Goal: Complete application form: Complete application form

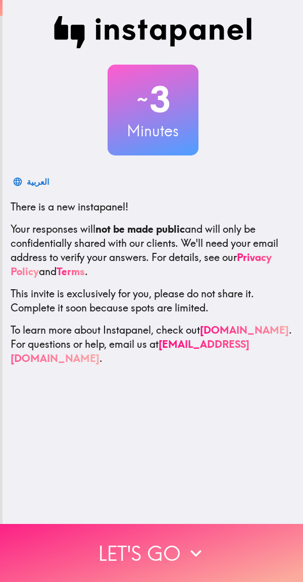
click at [217, 546] on button "Let's go" at bounding box center [151, 553] width 303 height 58
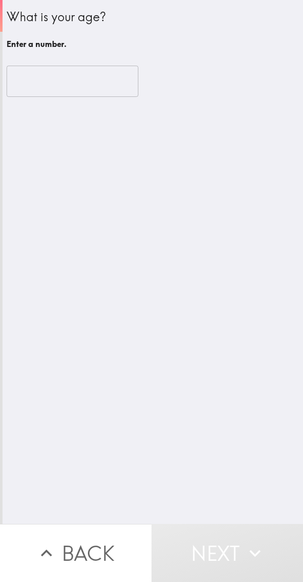
click at [197, 441] on div "What is your age? Enter a number. ​" at bounding box center [153, 262] width 300 height 524
click at [208, 546] on button "Next" at bounding box center [226, 553] width 151 height 58
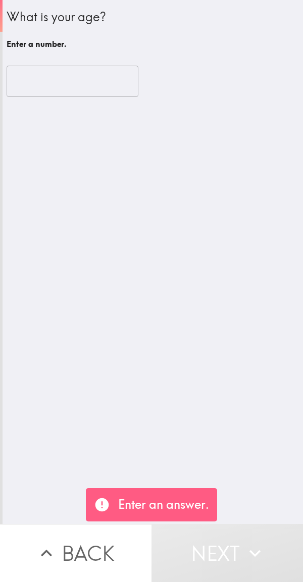
click at [41, 94] on input "number" at bounding box center [73, 81] width 132 height 31
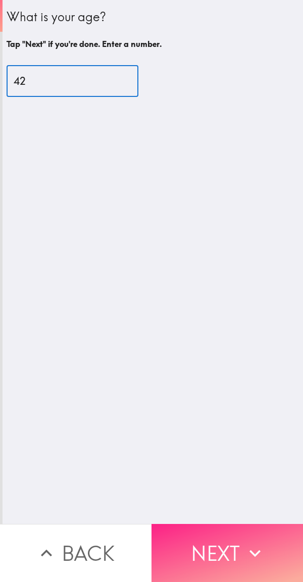
type input "42"
click at [227, 544] on button "Next" at bounding box center [226, 553] width 151 height 58
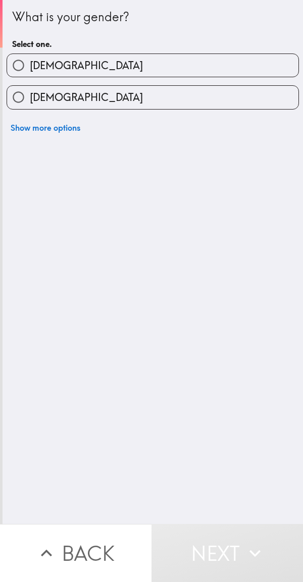
click at [213, 74] on label "[DEMOGRAPHIC_DATA]" at bounding box center [152, 65] width 291 height 23
click at [30, 74] on input "[DEMOGRAPHIC_DATA]" at bounding box center [18, 65] width 23 height 23
radio input "true"
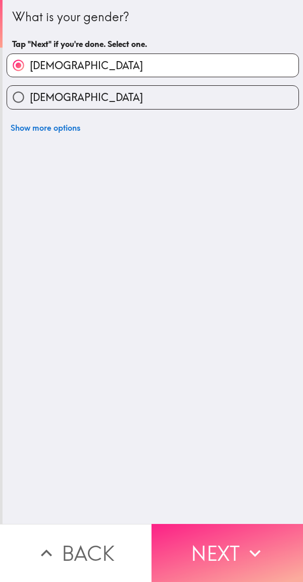
click at [225, 541] on button "Next" at bounding box center [226, 553] width 151 height 58
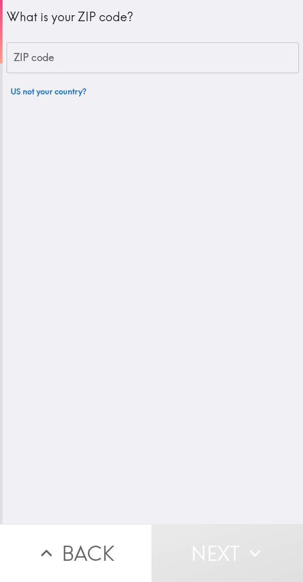
click at [219, 64] on input "ZIP code" at bounding box center [153, 57] width 292 height 31
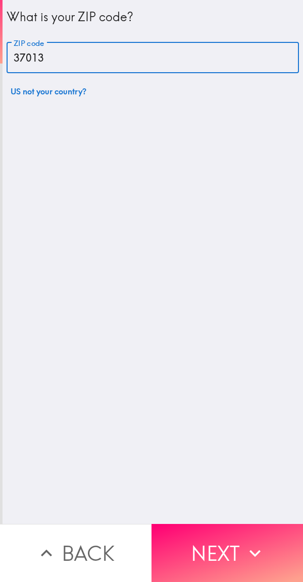
type input "37013"
click at [47, 350] on div "What is your ZIP code? ZIP code 37013 ZIP code US not your country?" at bounding box center [153, 262] width 300 height 524
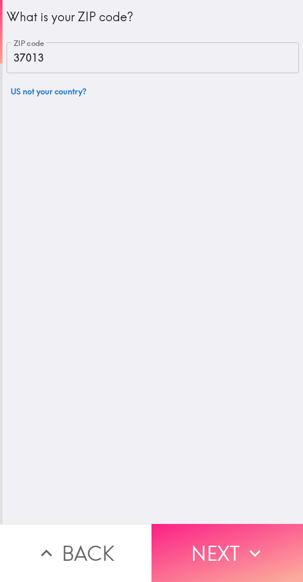
click at [219, 534] on button "Next" at bounding box center [226, 553] width 151 height 58
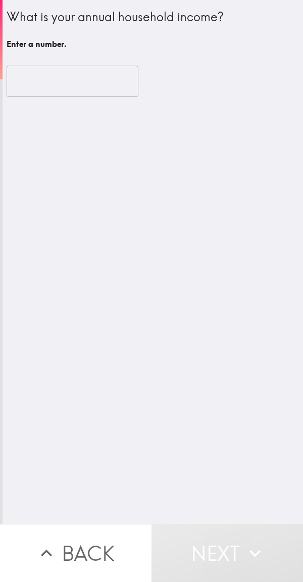
click at [35, 95] on input "number" at bounding box center [73, 81] width 132 height 31
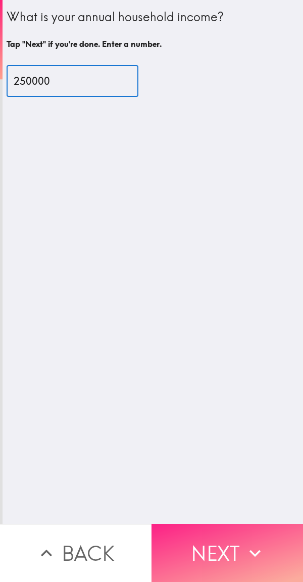
type input "250000"
click at [222, 533] on button "Next" at bounding box center [226, 553] width 151 height 58
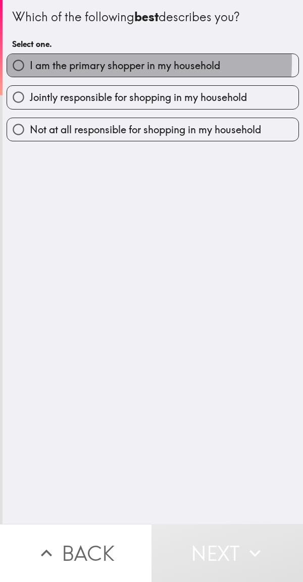
click at [46, 61] on span "I am the primary shopper in my household" at bounding box center [125, 66] width 190 height 14
click at [30, 61] on input "I am the primary shopper in my household" at bounding box center [18, 65] width 23 height 23
radio input "true"
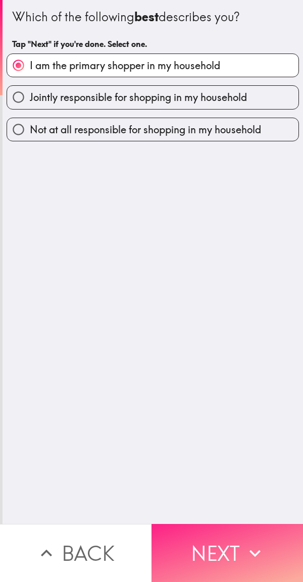
click at [224, 542] on button "Next" at bounding box center [226, 553] width 151 height 58
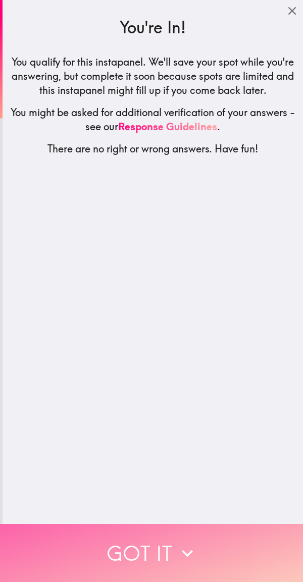
click at [230, 543] on button "Got it" at bounding box center [151, 553] width 303 height 58
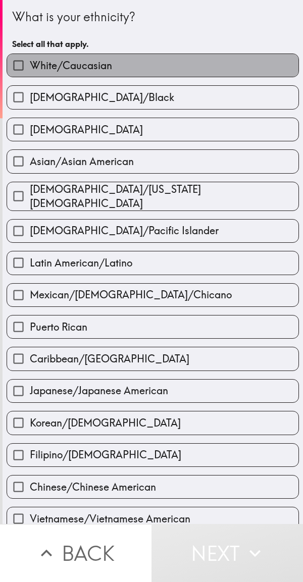
click at [205, 60] on label "White/Caucasian" at bounding box center [152, 65] width 291 height 23
click at [30, 60] on input "White/Caucasian" at bounding box center [18, 65] width 23 height 23
checkbox input "true"
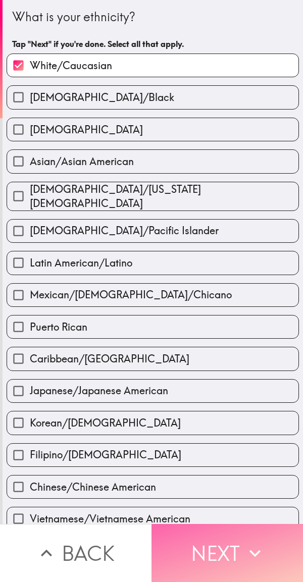
click at [211, 547] on button "Next" at bounding box center [226, 553] width 151 height 58
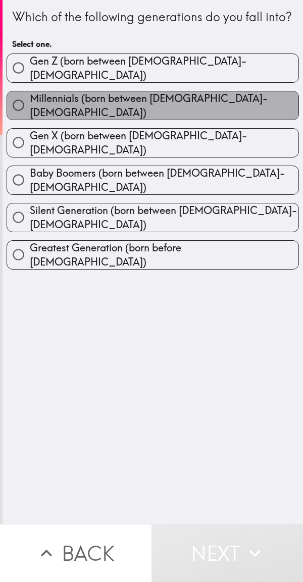
click at [222, 112] on label "Millennials (born between [DEMOGRAPHIC_DATA]-[DEMOGRAPHIC_DATA])" at bounding box center [152, 105] width 291 height 28
click at [30, 112] on input "Millennials (born between [DEMOGRAPHIC_DATA]-[DEMOGRAPHIC_DATA])" at bounding box center [18, 105] width 23 height 23
radio input "true"
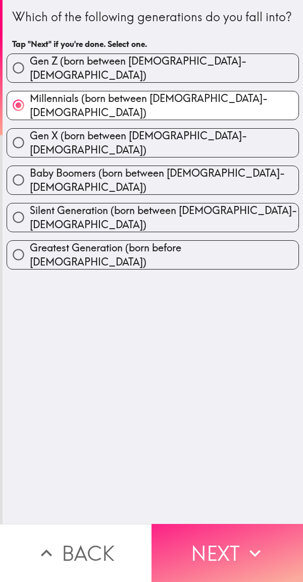
click at [222, 542] on button "Next" at bounding box center [226, 553] width 151 height 58
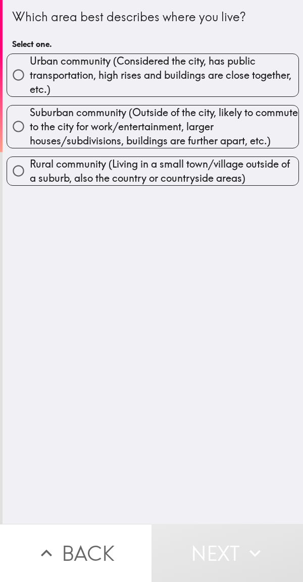
click at [202, 72] on span "Urban community (Considered the city, has public transportation, high rises and…" at bounding box center [164, 75] width 268 height 42
click at [30, 72] on input "Urban community (Considered the city, has public transportation, high rises and…" at bounding box center [18, 75] width 23 height 23
radio input "true"
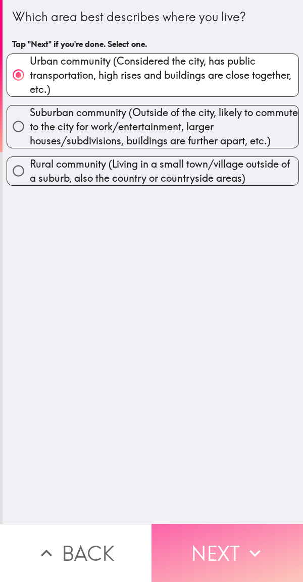
click at [222, 547] on button "Next" at bounding box center [226, 553] width 151 height 58
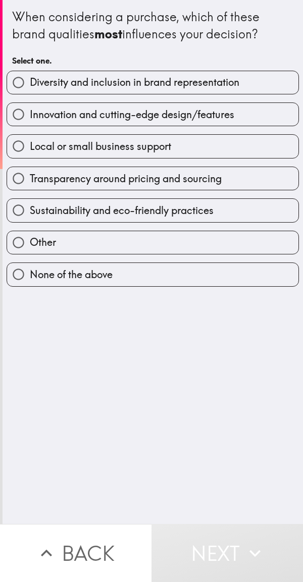
click at [223, 92] on label "Diversity and inclusion in brand representation" at bounding box center [152, 82] width 291 height 23
click at [30, 92] on input "Diversity and inclusion in brand representation" at bounding box center [18, 82] width 23 height 23
radio input "true"
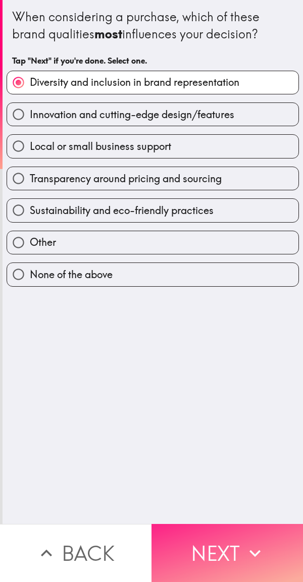
click at [234, 539] on button "Next" at bounding box center [226, 553] width 151 height 58
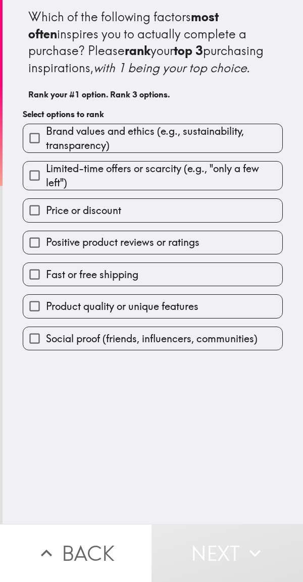
click at [143, 499] on div "Which of the following factors most often inspires you to actually complete a p…" at bounding box center [153, 262] width 300 height 524
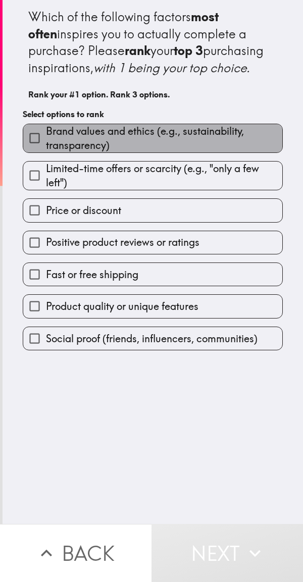
click at [170, 149] on span "Brand values and ethics (e.g., sustainability, transparency)" at bounding box center [164, 138] width 236 height 28
click at [46, 149] on input "Brand values and ethics (e.g., sustainability, transparency)" at bounding box center [34, 138] width 23 height 23
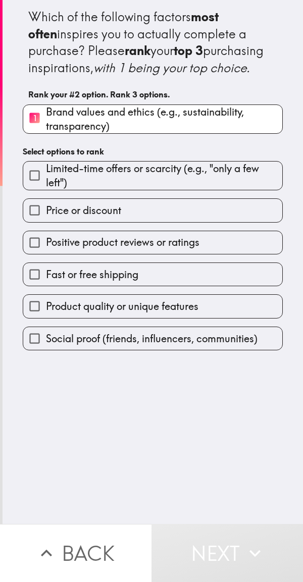
click at [157, 249] on span "Positive product reviews or ratings" at bounding box center [122, 242] width 153 height 14
click at [46, 254] on input "Positive product reviews or ratings" at bounding box center [34, 242] width 23 height 23
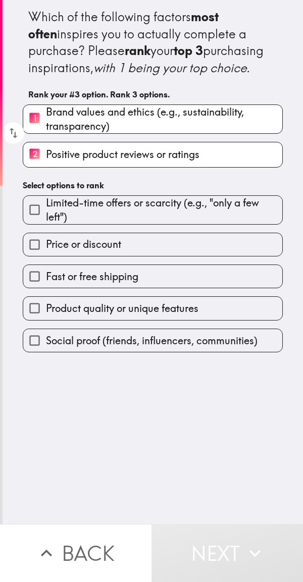
click at [137, 288] on label "Fast or free shipping" at bounding box center [152, 276] width 259 height 23
click at [46, 288] on input "Fast or free shipping" at bounding box center [34, 276] width 23 height 23
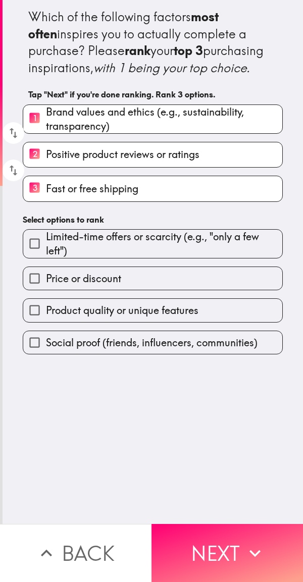
click at [167, 201] on label "3 Fast or free shipping" at bounding box center [152, 188] width 259 height 25
click at [46, 201] on input "3 Fast or free shipping" at bounding box center [34, 188] width 23 height 25
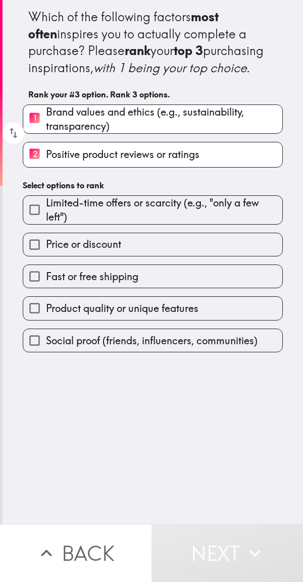
click at [152, 315] on span "Product quality or unique features" at bounding box center [122, 308] width 152 height 14
click at [46, 319] on input "Product quality or unique features" at bounding box center [34, 308] width 23 height 23
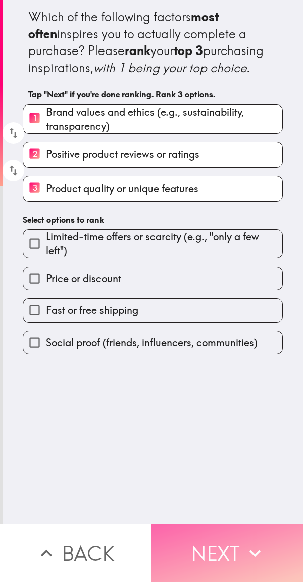
click at [217, 557] on button "Next" at bounding box center [226, 553] width 151 height 58
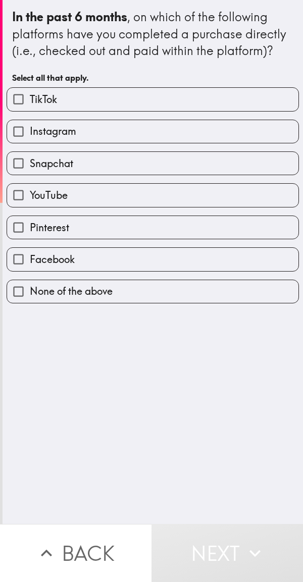
click at [193, 98] on label "TikTok" at bounding box center [152, 99] width 291 height 23
click at [30, 98] on input "TikTok" at bounding box center [18, 99] width 23 height 23
checkbox input "true"
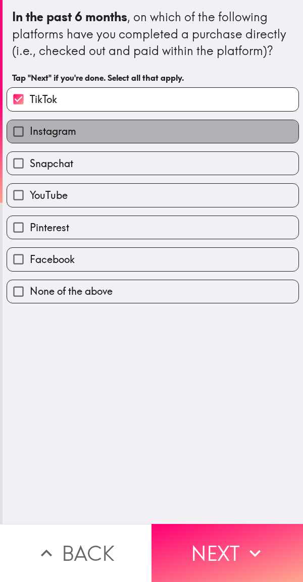
click at [177, 136] on label "Instagram" at bounding box center [152, 131] width 291 height 23
click at [30, 136] on input "Instagram" at bounding box center [18, 131] width 23 height 23
checkbox input "true"
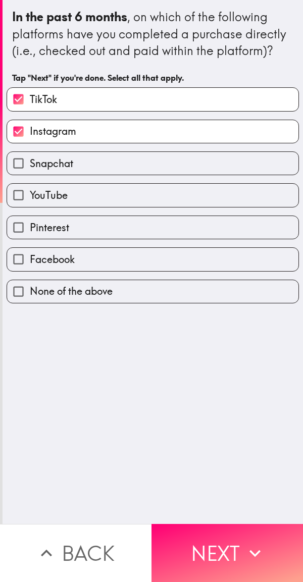
click at [167, 161] on label "Snapchat" at bounding box center [152, 163] width 291 height 23
click at [30, 161] on input "Snapchat" at bounding box center [18, 163] width 23 height 23
checkbox input "true"
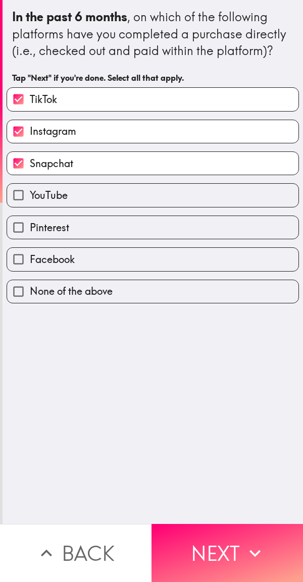
click at [157, 198] on label "YouTube" at bounding box center [152, 195] width 291 height 23
click at [30, 198] on input "YouTube" at bounding box center [18, 195] width 23 height 23
checkbox input "true"
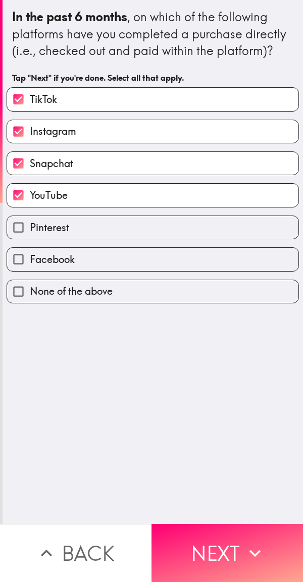
click at [146, 256] on label "Facebook" at bounding box center [152, 259] width 291 height 23
click at [30, 256] on input "Facebook" at bounding box center [18, 259] width 23 height 23
checkbox input "true"
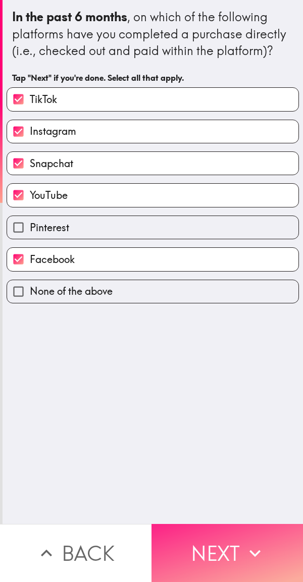
click at [236, 541] on button "Next" at bounding box center [226, 553] width 151 height 58
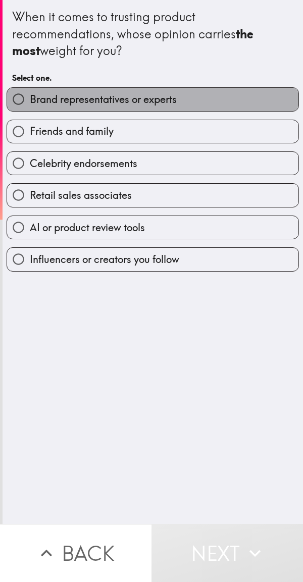
click at [230, 97] on label "Brand representatives or experts" at bounding box center [152, 99] width 291 height 23
click at [30, 97] on input "Brand representatives or experts" at bounding box center [18, 99] width 23 height 23
radio input "true"
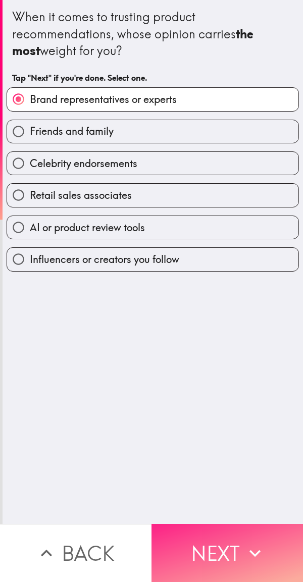
click at [213, 548] on button "Next" at bounding box center [226, 553] width 151 height 58
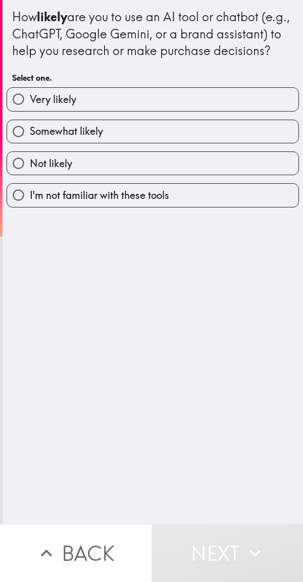
click at [199, 110] on label "Very likely" at bounding box center [152, 99] width 291 height 23
click at [30, 110] on input "Very likely" at bounding box center [18, 99] width 23 height 23
radio input "true"
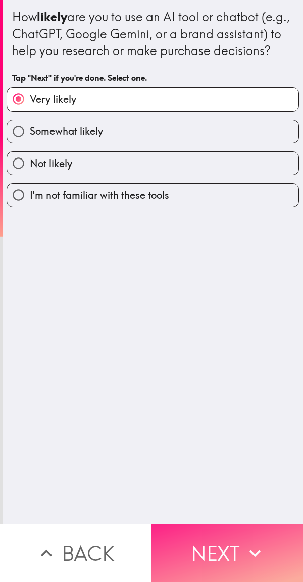
click at [224, 554] on button "Next" at bounding box center [226, 553] width 151 height 58
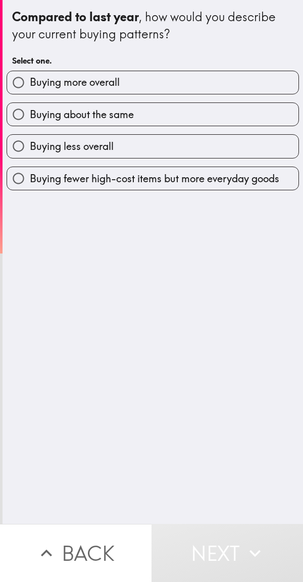
click at [207, 81] on label "Buying more overall" at bounding box center [152, 82] width 291 height 23
click at [30, 81] on input "Buying more overall" at bounding box center [18, 82] width 23 height 23
radio input "true"
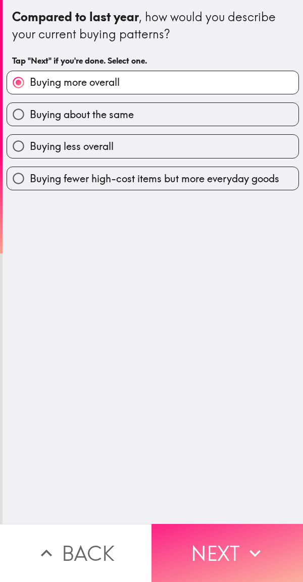
click at [236, 542] on button "Next" at bounding box center [226, 553] width 151 height 58
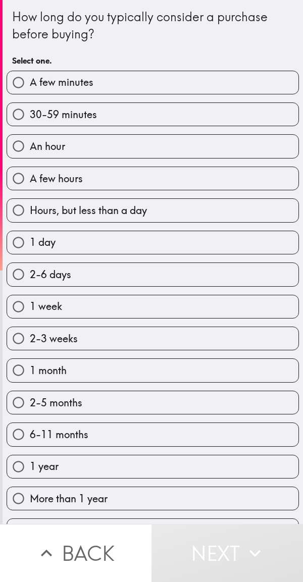
click at [213, 85] on label "A few minutes" at bounding box center [152, 82] width 291 height 23
click at [30, 85] on input "A few minutes" at bounding box center [18, 82] width 23 height 23
radio input "true"
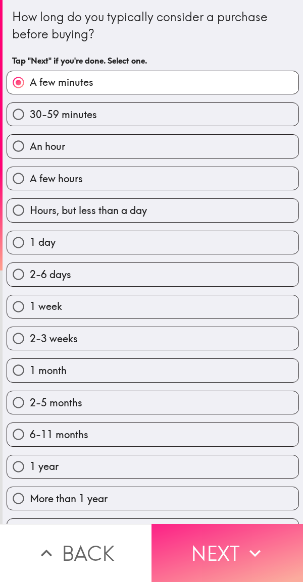
click at [224, 551] on button "Next" at bounding box center [226, 553] width 151 height 58
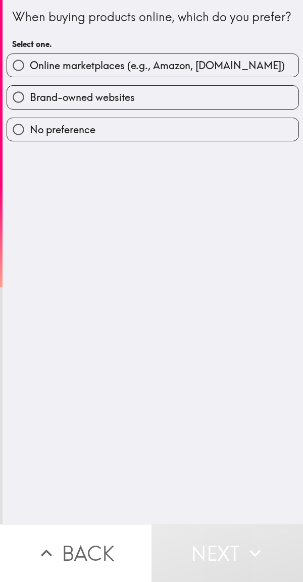
click at [212, 73] on span "Online marketplaces (e.g., Amazon, [DOMAIN_NAME])" at bounding box center [157, 66] width 255 height 14
click at [30, 77] on input "Online marketplaces (e.g., Amazon, [DOMAIN_NAME])" at bounding box center [18, 65] width 23 height 23
radio input "true"
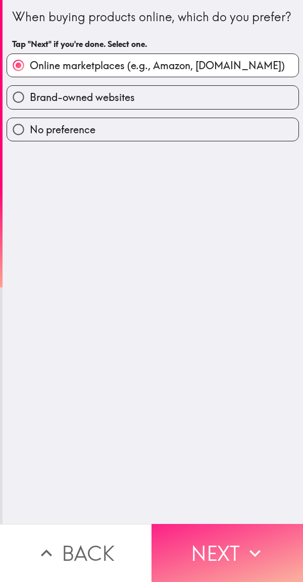
click at [229, 545] on button "Next" at bounding box center [226, 553] width 151 height 58
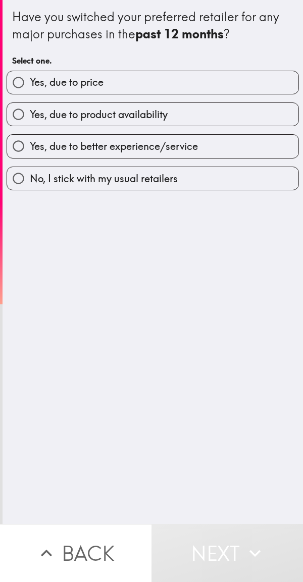
click at [200, 142] on label "Yes, due to better experience/service" at bounding box center [152, 146] width 291 height 23
click at [30, 142] on input "Yes, due to better experience/service" at bounding box center [18, 146] width 23 height 23
radio input "true"
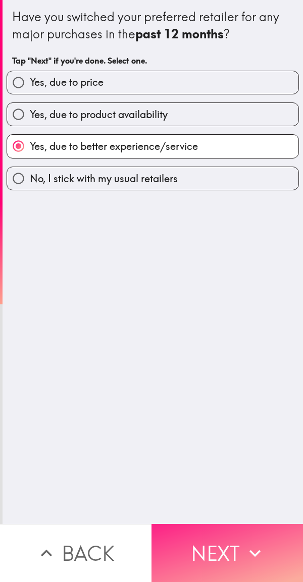
click at [226, 534] on button "Next" at bounding box center [226, 553] width 151 height 58
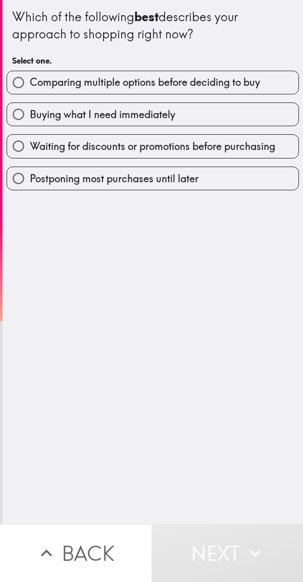
click at [192, 146] on span "Waiting for discounts or promotions before purchasing" at bounding box center [152, 146] width 245 height 14
click at [30, 146] on input "Waiting for discounts or promotions before purchasing" at bounding box center [18, 146] width 23 height 23
radio input "true"
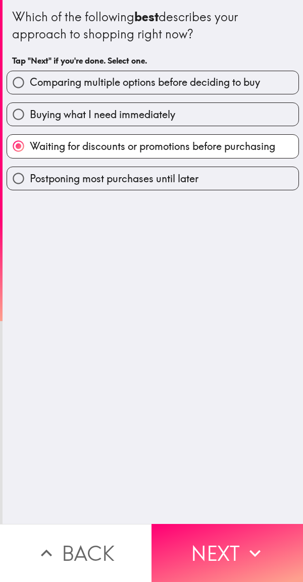
click at [215, 85] on span "Comparing multiple options before deciding to buy" at bounding box center [145, 82] width 230 height 14
click at [30, 85] on input "Comparing multiple options before deciding to buy" at bounding box center [18, 82] width 23 height 23
radio input "true"
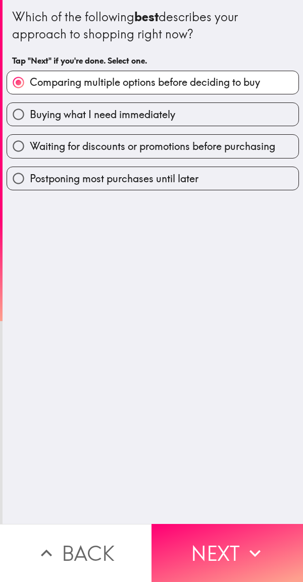
click at [257, 246] on div "Which of the following best describes your approach to shopping right now? Tap …" at bounding box center [153, 262] width 300 height 524
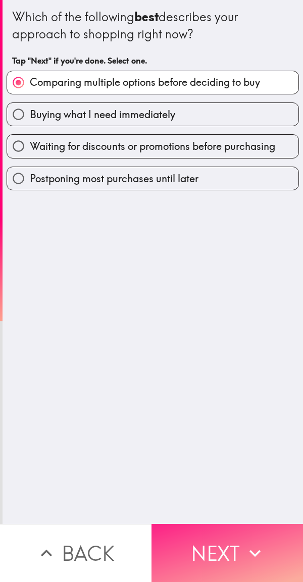
click at [234, 545] on button "Next" at bounding box center [226, 553] width 151 height 58
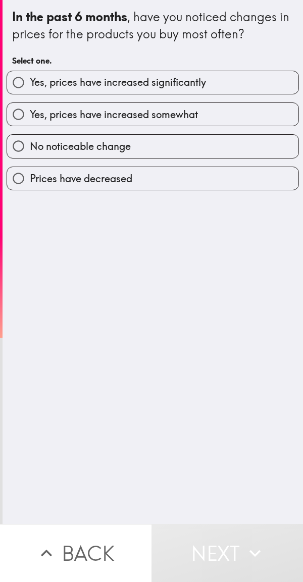
click at [210, 449] on div "In the past 6 months , have you noticed changes in prices for the products you …" at bounding box center [153, 262] width 300 height 524
click at [214, 107] on label "Yes, prices have increased somewhat" at bounding box center [152, 114] width 291 height 23
click at [30, 107] on input "Yes, prices have increased somewhat" at bounding box center [18, 114] width 23 height 23
radio input "true"
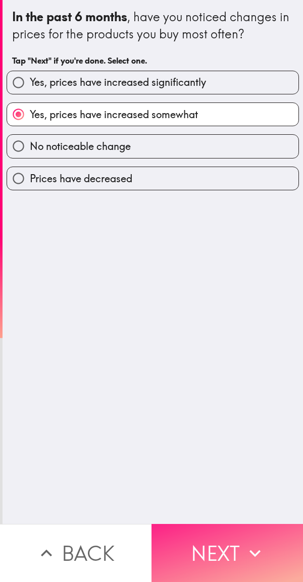
click at [210, 555] on button "Next" at bounding box center [226, 553] width 151 height 58
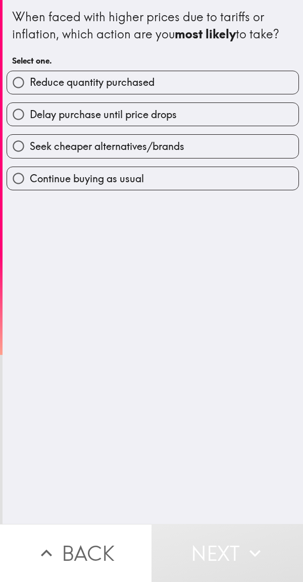
click at [205, 84] on label "Reduce quantity purchased" at bounding box center [152, 82] width 291 height 23
click at [30, 84] on input "Reduce quantity purchased" at bounding box center [18, 82] width 23 height 23
radio input "true"
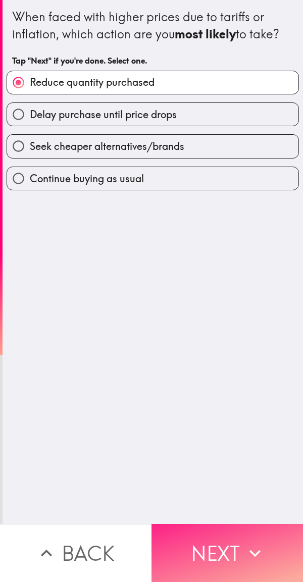
click at [224, 554] on button "Next" at bounding box center [226, 553] width 151 height 58
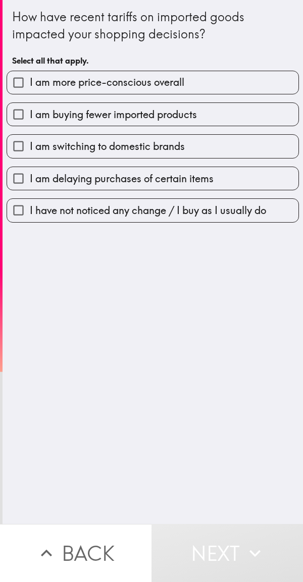
click at [219, 87] on label "I am more price-conscious overall" at bounding box center [152, 82] width 291 height 23
click at [30, 87] on input "I am more price-conscious overall" at bounding box center [18, 82] width 23 height 23
checkbox input "true"
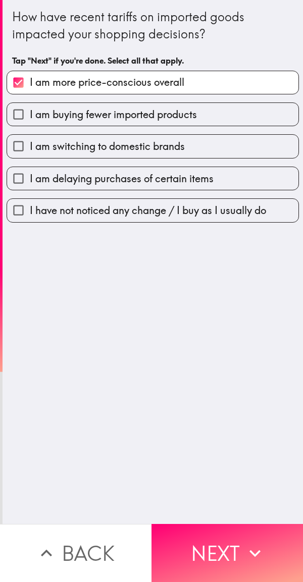
click at [186, 156] on label "I am switching to domestic brands" at bounding box center [152, 146] width 291 height 23
click at [30, 156] on input "I am switching to domestic brands" at bounding box center [18, 146] width 23 height 23
checkbox input "true"
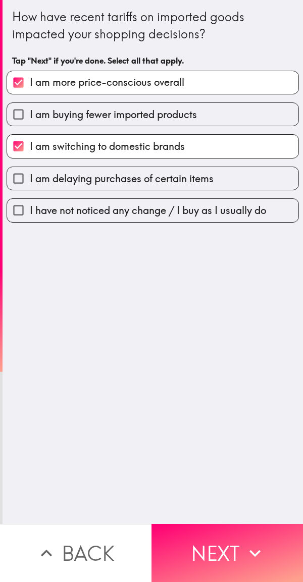
click at [190, 174] on span "I am delaying purchases of certain items" at bounding box center [122, 179] width 184 height 14
click at [30, 174] on input "I am delaying purchases of certain items" at bounding box center [18, 178] width 23 height 23
checkbox input "true"
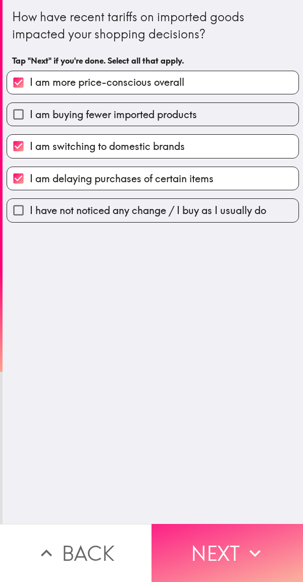
click at [229, 546] on button "Next" at bounding box center [226, 553] width 151 height 58
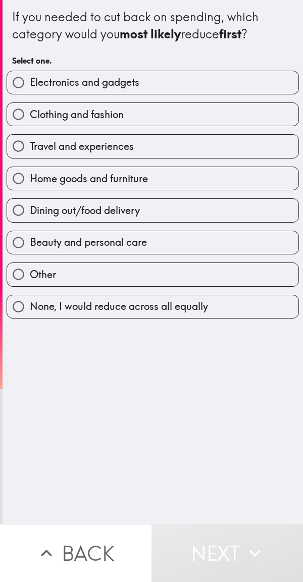
click at [190, 153] on label "Travel and experiences" at bounding box center [152, 146] width 291 height 23
click at [30, 153] on input "Travel and experiences" at bounding box center [18, 146] width 23 height 23
radio input "true"
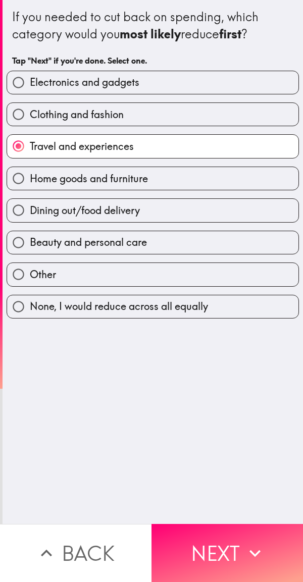
click at [193, 115] on label "Clothing and fashion" at bounding box center [152, 114] width 291 height 23
click at [30, 115] on input "Clothing and fashion" at bounding box center [18, 114] width 23 height 23
radio input "true"
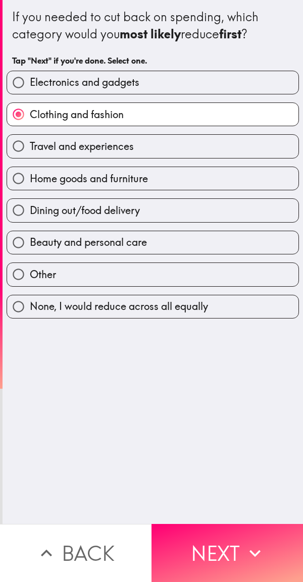
click at [197, 92] on label "Electronics and gadgets" at bounding box center [152, 82] width 291 height 23
click at [30, 92] on input "Electronics and gadgets" at bounding box center [18, 82] width 23 height 23
radio input "true"
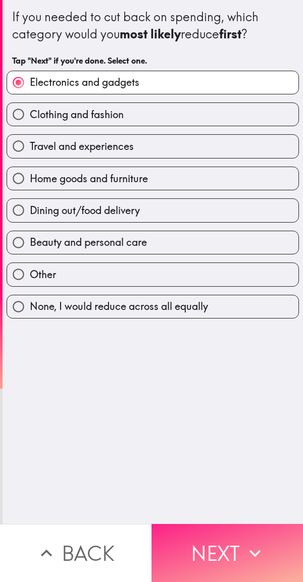
click at [233, 551] on button "Next" at bounding box center [226, 553] width 151 height 58
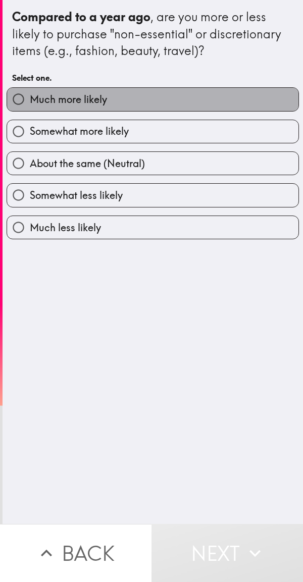
click at [209, 105] on label "Much more likely" at bounding box center [152, 99] width 291 height 23
click at [30, 105] on input "Much more likely" at bounding box center [18, 99] width 23 height 23
radio input "true"
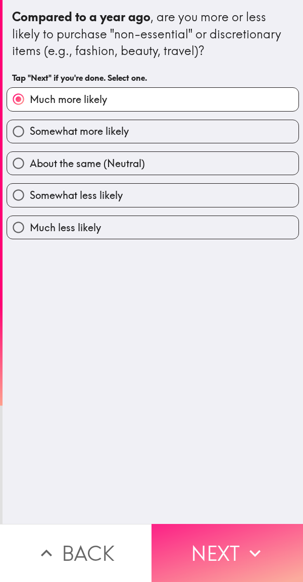
click at [216, 545] on button "Next" at bounding box center [226, 553] width 151 height 58
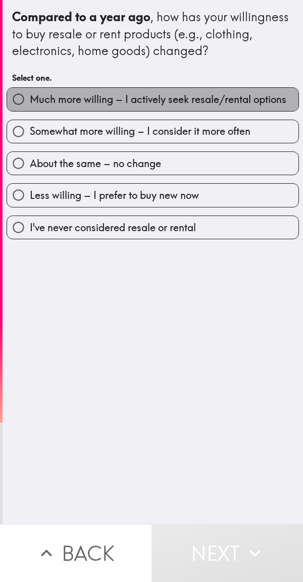
click at [203, 102] on span "Much more willing – I actively seek resale/rental options" at bounding box center [158, 99] width 256 height 14
click at [30, 102] on input "Much more willing – I actively seek resale/rental options" at bounding box center [18, 99] width 23 height 23
radio input "true"
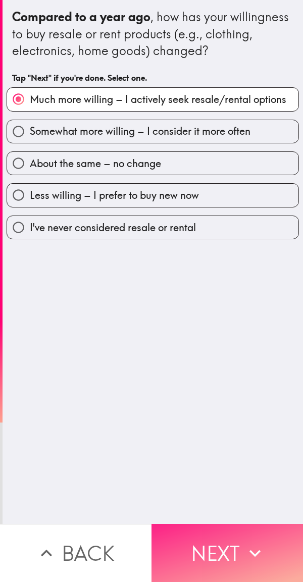
click at [220, 541] on button "Next" at bounding box center [226, 553] width 151 height 58
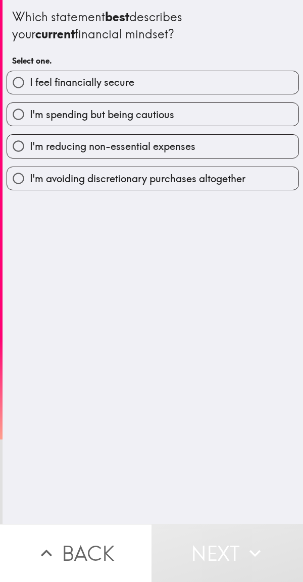
click at [211, 81] on label "I feel financially secure" at bounding box center [152, 82] width 291 height 23
click at [30, 81] on input "I feel financially secure" at bounding box center [18, 82] width 23 height 23
radio input "true"
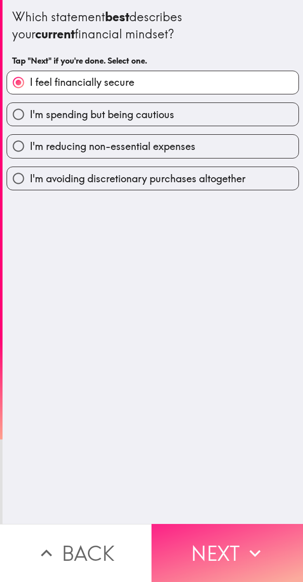
click at [230, 544] on button "Next" at bounding box center [226, 553] width 151 height 58
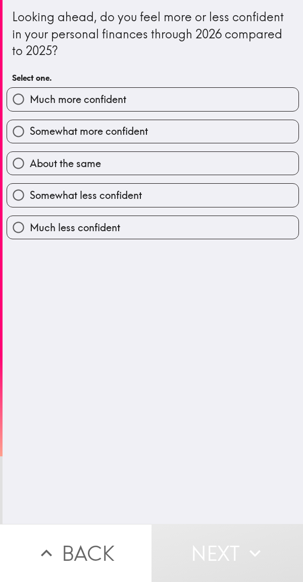
click at [217, 93] on label "Much more confident" at bounding box center [152, 99] width 291 height 23
click at [30, 93] on input "Much more confident" at bounding box center [18, 99] width 23 height 23
radio input "true"
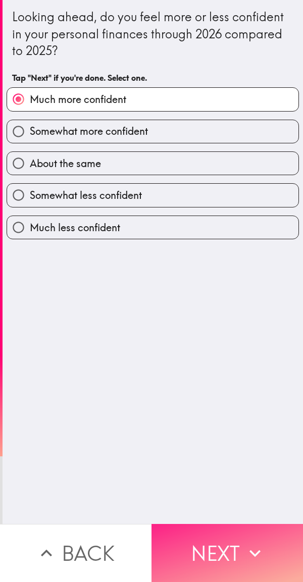
click at [226, 549] on button "Next" at bounding box center [226, 553] width 151 height 58
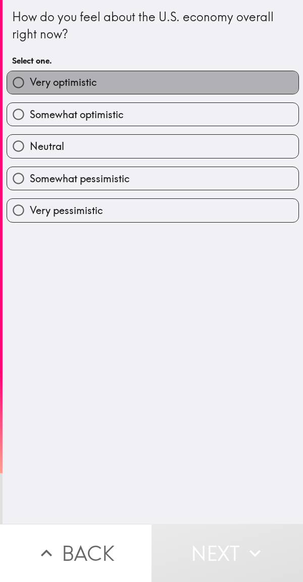
click at [211, 83] on label "Very optimistic" at bounding box center [152, 82] width 291 height 23
click at [30, 83] on input "Very optimistic" at bounding box center [18, 82] width 23 height 23
radio input "true"
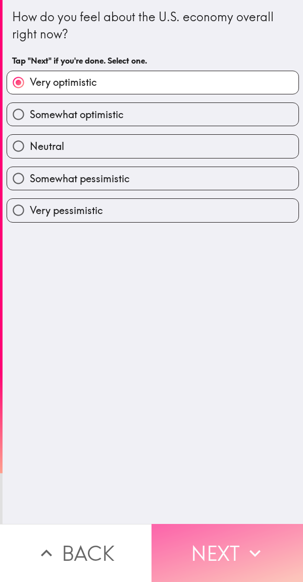
click at [244, 543] on icon "button" at bounding box center [255, 553] width 22 height 22
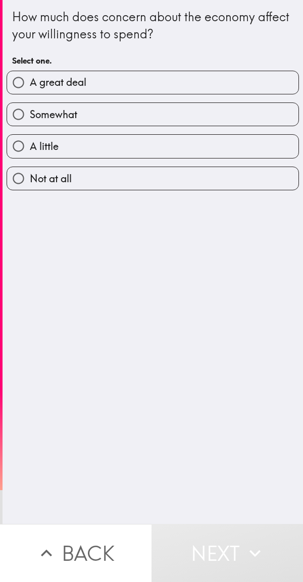
click at [199, 87] on label "A great deal" at bounding box center [152, 82] width 291 height 23
click at [30, 87] on input "A great deal" at bounding box center [18, 82] width 23 height 23
radio input "true"
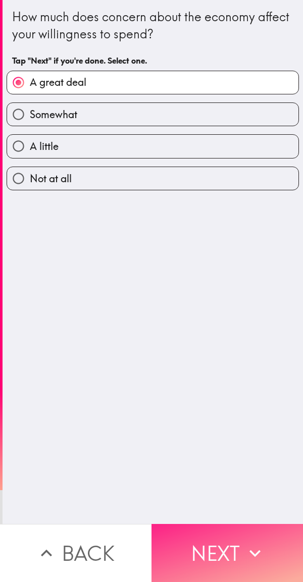
click at [226, 538] on button "Next" at bounding box center [226, 553] width 151 height 58
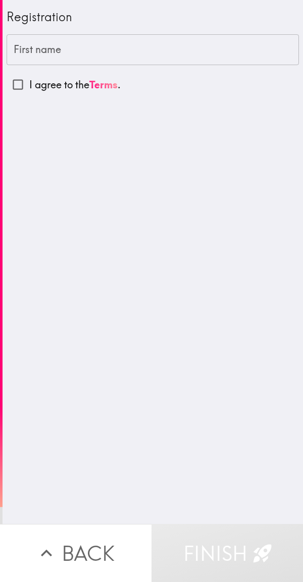
click at [226, 530] on button "Finish" at bounding box center [226, 553] width 151 height 58
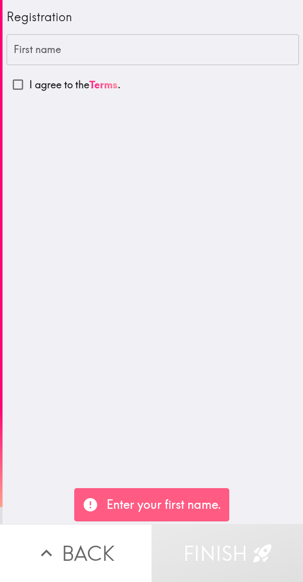
click at [232, 44] on input "First name" at bounding box center [153, 49] width 292 height 31
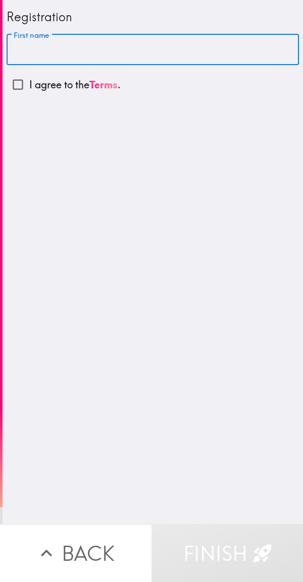
type input "F"
click at [90, 49] on input "Devid warn" at bounding box center [153, 49] width 292 height 31
type input "Devid"
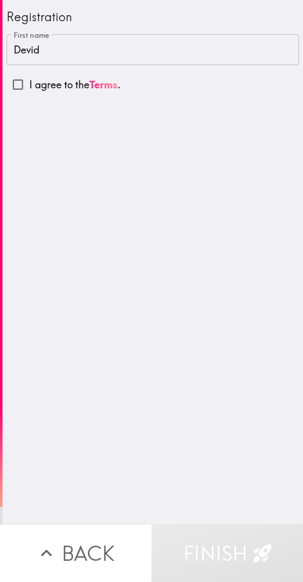
click at [199, 422] on div "Registration First name [PERSON_NAME] First name I agree to the Terms ." at bounding box center [153, 262] width 300 height 524
click at [16, 77] on input "I agree to the Terms ." at bounding box center [18, 84] width 23 height 23
checkbox input "true"
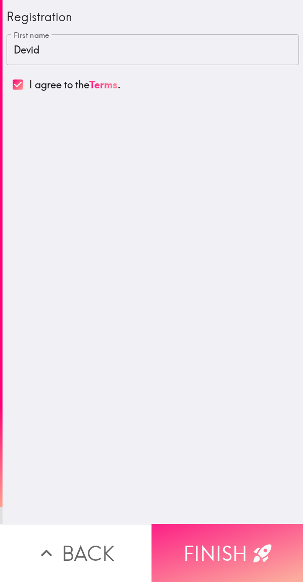
click at [225, 527] on button "Finish" at bounding box center [226, 553] width 151 height 58
